Goal: Task Accomplishment & Management: Complete application form

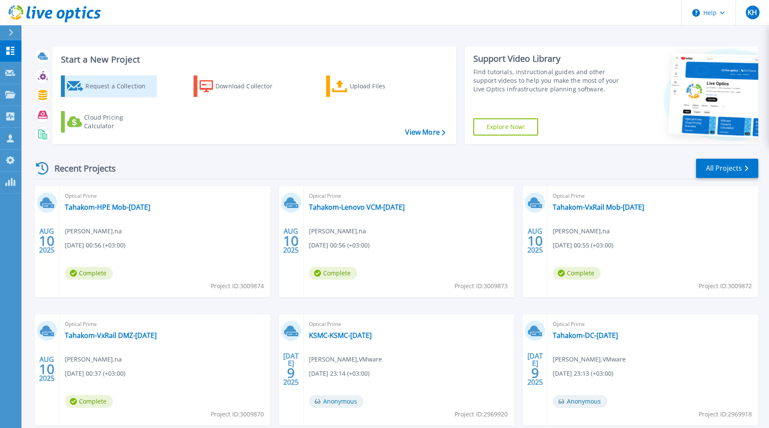
click at [129, 83] on div "Request a Collection" at bounding box center [119, 86] width 69 height 17
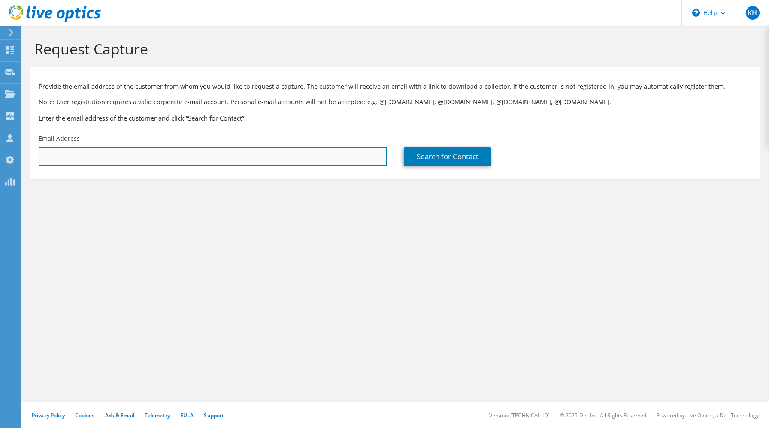
click at [292, 159] on input "text" at bounding box center [213, 156] width 348 height 19
paste input "abdulraheem.alsuhaimi@yasref.com"
type input "abdulraheem.alsuhaimi@yasref.com"
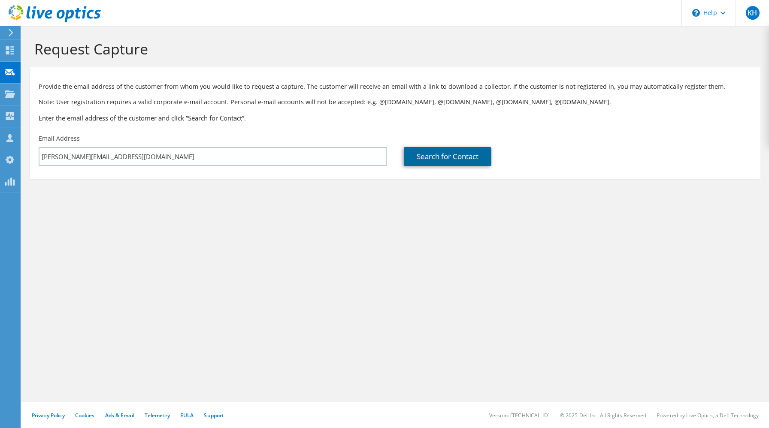
click at [418, 160] on link "Search for Contact" at bounding box center [448, 156] width 88 height 19
type input "YASREF"
type input "Abdulraheem"
type input "Alsuhaimi"
type input "[GEOGRAPHIC_DATA]"
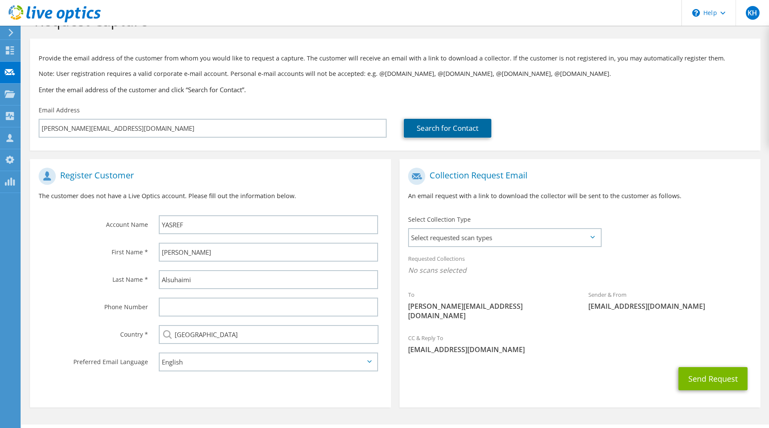
scroll to position [42, 0]
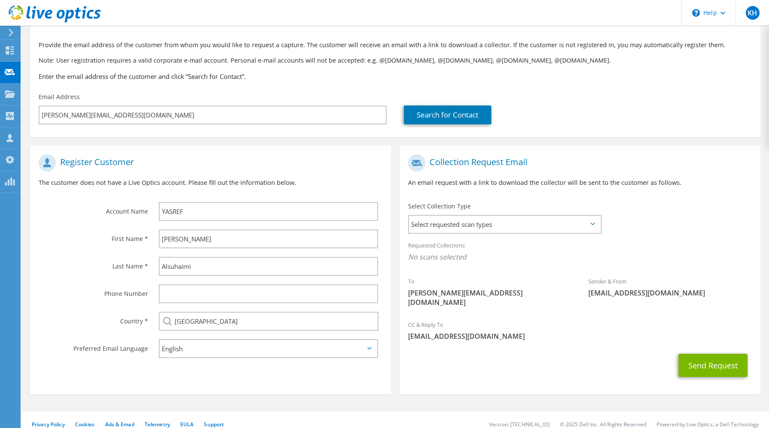
click at [604, 225] on div "Select Collection Type Select requested scan types Server Virtualization Optica…" at bounding box center [505, 217] width 211 height 39
click at [591, 228] on span "Select requested scan types" at bounding box center [504, 224] width 191 height 17
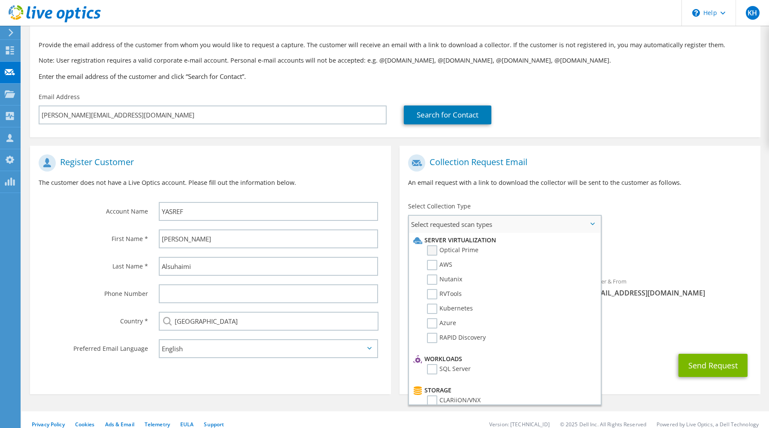
click at [434, 248] on label "Optical Prime" at bounding box center [453, 251] width 52 height 10
click at [0, 0] on input "Optical Prime" at bounding box center [0, 0] width 0 height 0
click at [683, 257] on span "Optical Prime" at bounding box center [580, 259] width 344 height 14
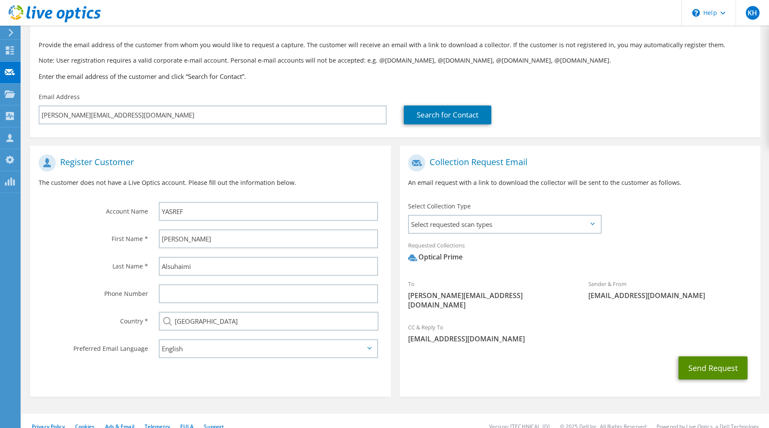
click at [698, 357] on button "Send Request" at bounding box center [713, 368] width 69 height 23
